Goal: Task Accomplishment & Management: Complete application form

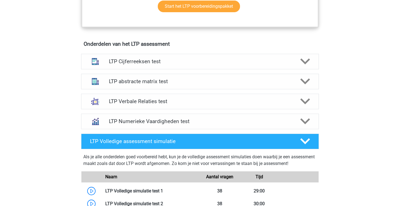
scroll to position [325, 0]
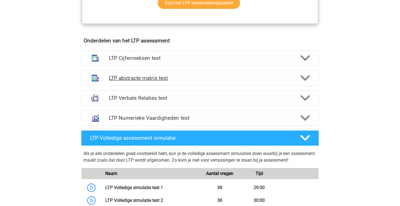
click at [229, 75] on h4 "LTP abstracte matrix test" at bounding box center [200, 78] width 182 height 6
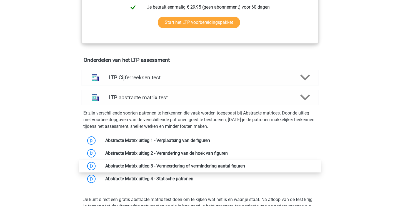
scroll to position [308, 0]
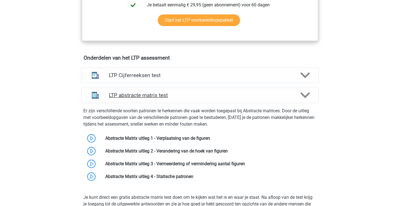
click at [203, 98] on h4 "LTP abstracte matrix test" at bounding box center [200, 95] width 182 height 6
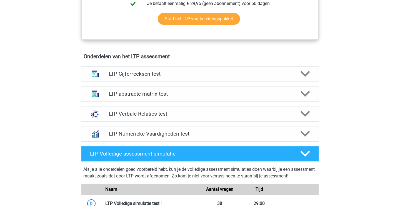
scroll to position [308, 0]
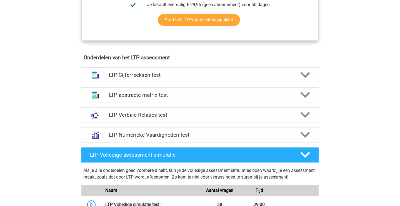
click at [193, 75] on h4 "LTP Cijferreeksen test" at bounding box center [200, 75] width 182 height 6
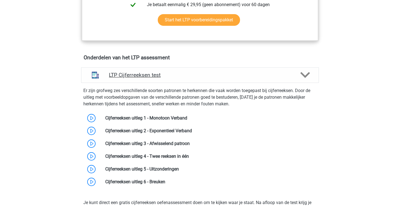
click at [191, 75] on h4 "LTP Cijferreeksen test" at bounding box center [200, 75] width 182 height 6
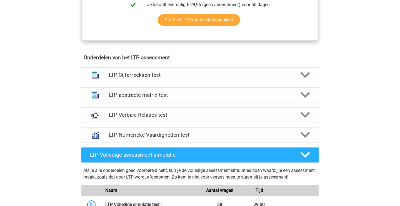
click at [182, 98] on div "LTP abstracte matrix test" at bounding box center [200, 95] width 238 height 16
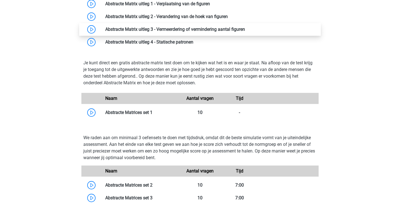
scroll to position [443, 0]
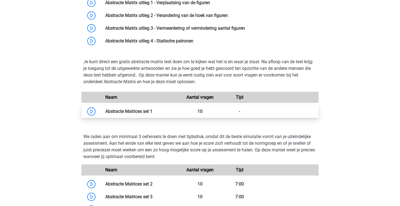
click at [152, 109] on link at bounding box center [152, 111] width 0 height 5
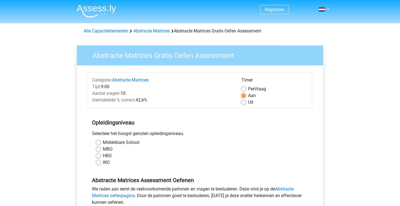
scroll to position [33, 0]
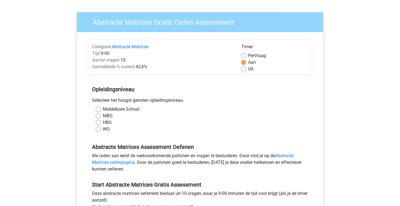
click at [103, 130] on label "WO" at bounding box center [106, 129] width 7 height 7
click at [100, 130] on input "WO" at bounding box center [98, 129] width 4 height 6
radio input "true"
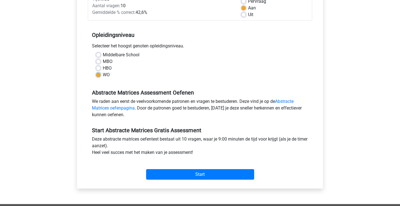
scroll to position [103, 0]
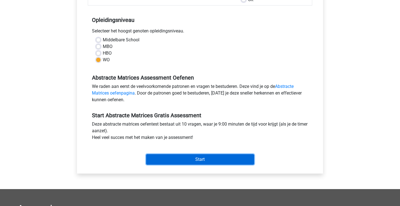
click at [189, 162] on input "Start" at bounding box center [200, 159] width 108 height 11
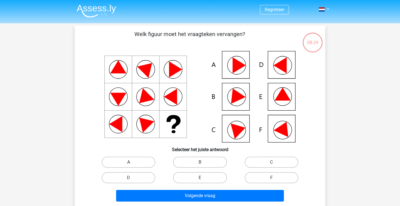
click at [143, 164] on label "A" at bounding box center [129, 162] width 54 height 11
click at [132, 164] on input "A" at bounding box center [130, 164] width 4 height 4
radio input "true"
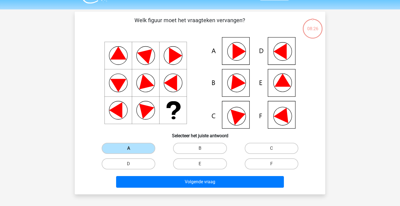
scroll to position [16, 0]
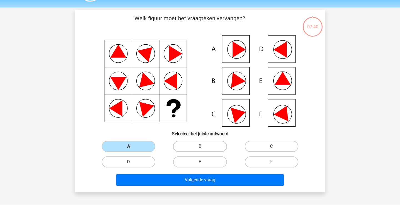
click at [176, 173] on div "Volgende vraag" at bounding box center [200, 179] width 233 height 18
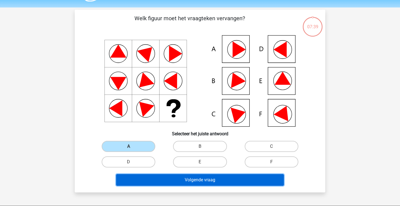
click at [172, 180] on button "Volgende vraag" at bounding box center [200, 180] width 168 height 12
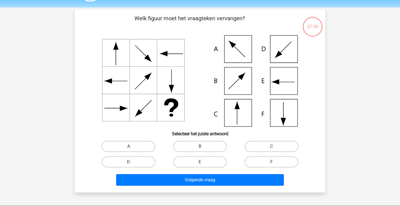
scroll to position [26, 0]
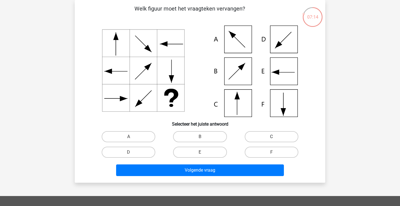
click at [288, 137] on label "C" at bounding box center [271, 136] width 54 height 11
click at [275, 137] on input "C" at bounding box center [273, 139] width 4 height 4
radio input "true"
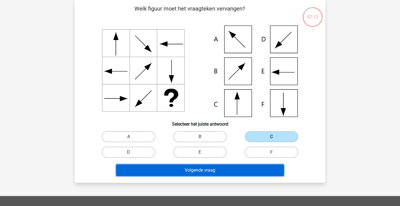
click at [218, 172] on button "Volgende vraag" at bounding box center [200, 171] width 168 height 12
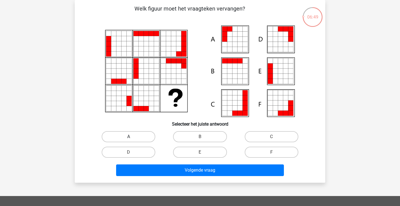
click at [145, 135] on label "A" at bounding box center [129, 136] width 54 height 11
click at [132, 137] on input "A" at bounding box center [130, 139] width 4 height 4
radio input "true"
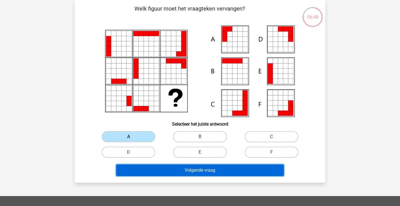
click at [171, 175] on button "Volgende vraag" at bounding box center [200, 171] width 168 height 12
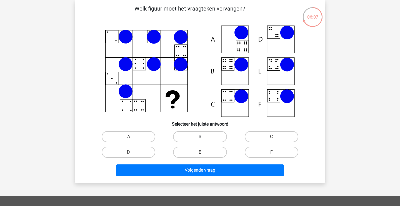
click at [199, 134] on label "B" at bounding box center [200, 136] width 54 height 11
click at [200, 137] on input "B" at bounding box center [202, 139] width 4 height 4
radio input "true"
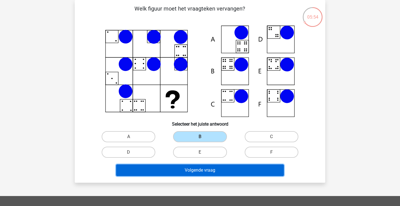
click at [176, 172] on button "Volgende vraag" at bounding box center [200, 171] width 168 height 12
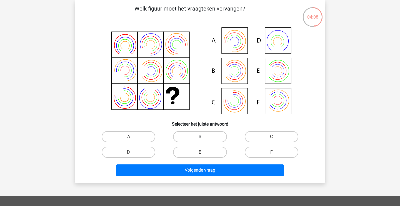
click at [207, 136] on label "B" at bounding box center [200, 136] width 54 height 11
click at [203, 137] on input "B" at bounding box center [202, 139] width 4 height 4
radio input "true"
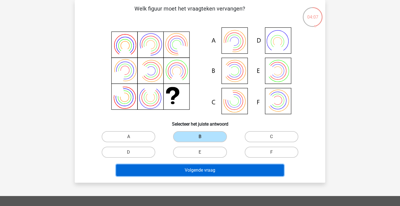
click at [199, 171] on button "Volgende vraag" at bounding box center [200, 171] width 168 height 12
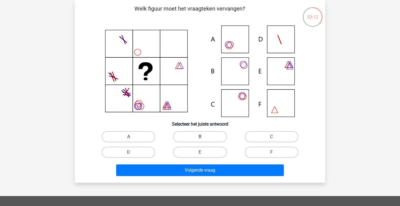
click at [196, 139] on label "B" at bounding box center [200, 136] width 54 height 11
click at [200, 139] on input "B" at bounding box center [202, 139] width 4 height 4
radio input "true"
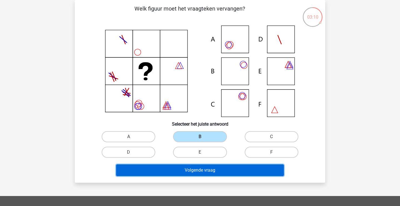
click at [195, 170] on button "Volgende vraag" at bounding box center [200, 171] width 168 height 12
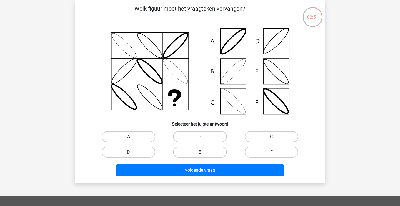
click at [193, 135] on label "B" at bounding box center [200, 136] width 54 height 11
click at [200, 137] on input "B" at bounding box center [202, 139] width 4 height 4
radio input "true"
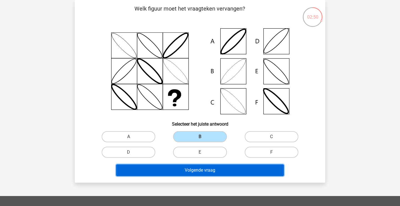
click at [188, 172] on button "Volgende vraag" at bounding box center [200, 171] width 168 height 12
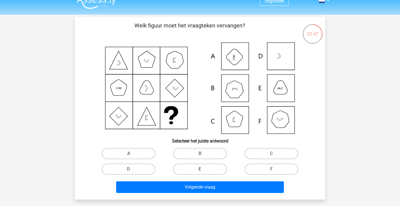
scroll to position [9, 0]
click at [261, 170] on label "F" at bounding box center [271, 168] width 54 height 11
click at [271, 170] on input "F" at bounding box center [273, 171] width 4 height 4
radio input "true"
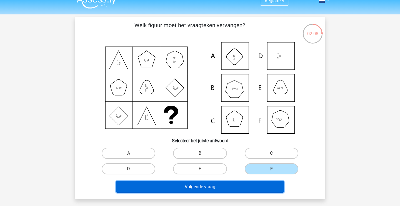
click at [236, 188] on button "Volgende vraag" at bounding box center [200, 187] width 168 height 12
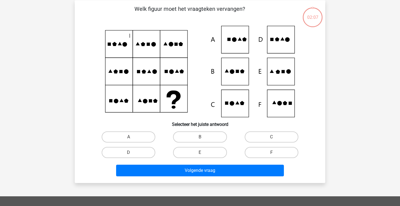
scroll to position [26, 0]
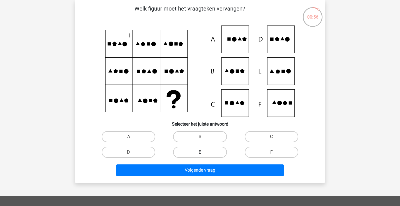
click at [198, 149] on label "E" at bounding box center [200, 152] width 54 height 11
click at [200, 152] on input "E" at bounding box center [202, 154] width 4 height 4
radio input "true"
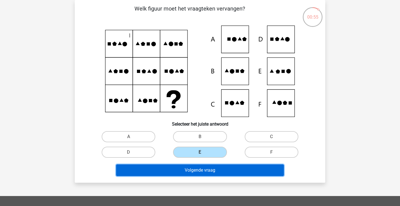
click at [192, 171] on button "Volgende vraag" at bounding box center [200, 171] width 168 height 12
